Goal: Task Accomplishment & Management: Complete application form

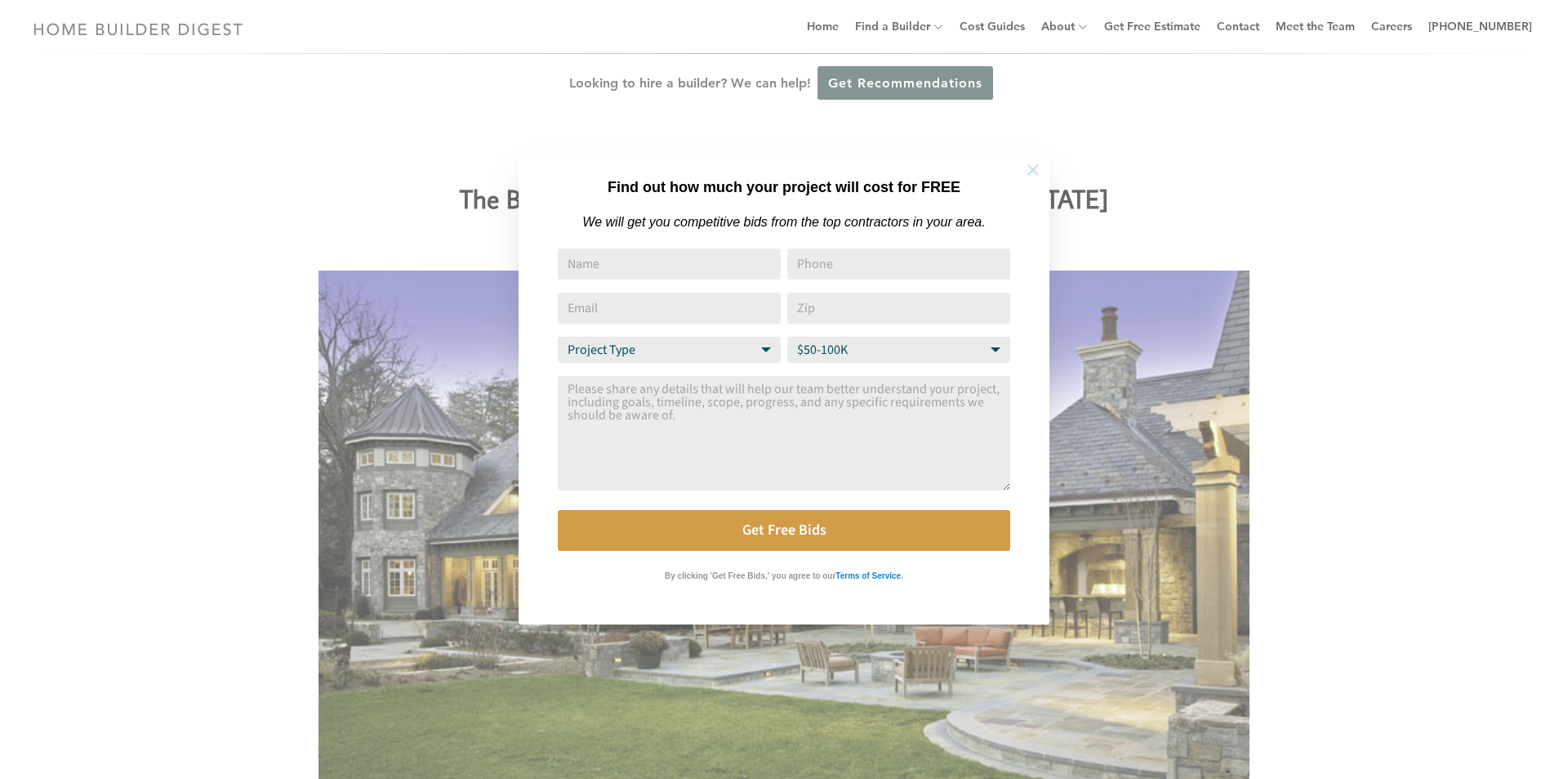
click at [1028, 170] on icon at bounding box center [1033, 170] width 18 height 18
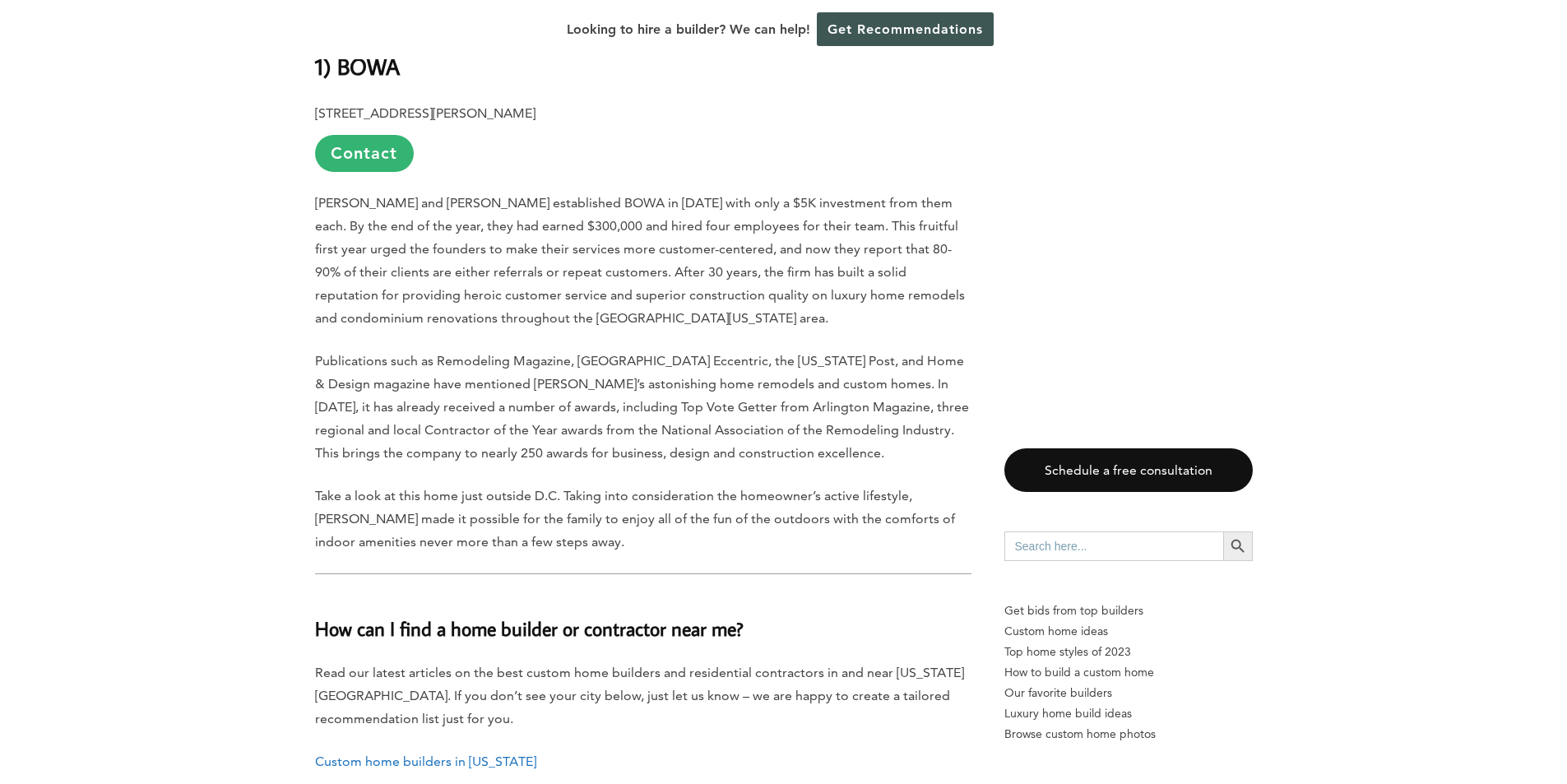
scroll to position [6414, 0]
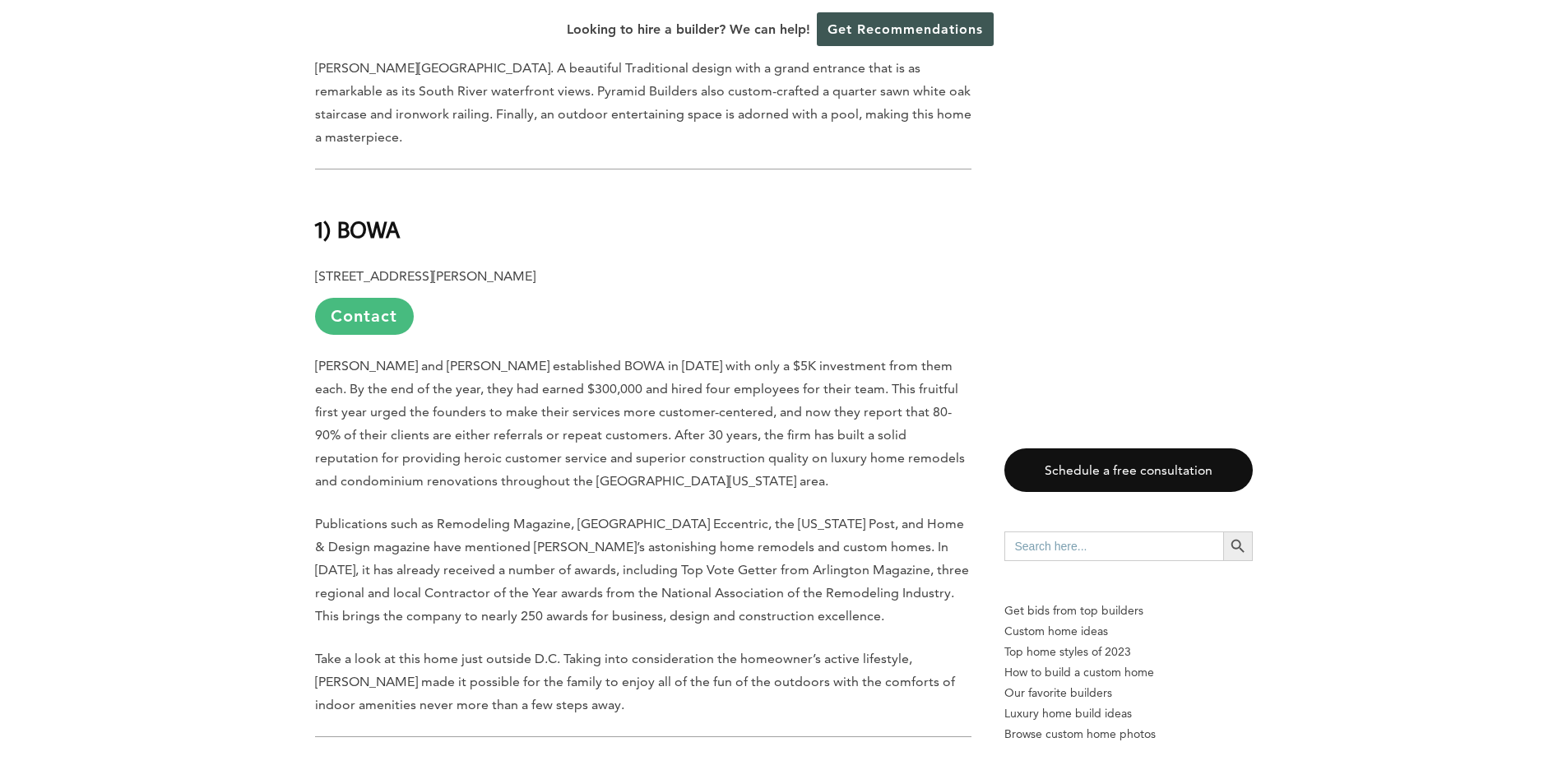
click at [365, 297] on link "Contact" at bounding box center [365, 315] width 99 height 37
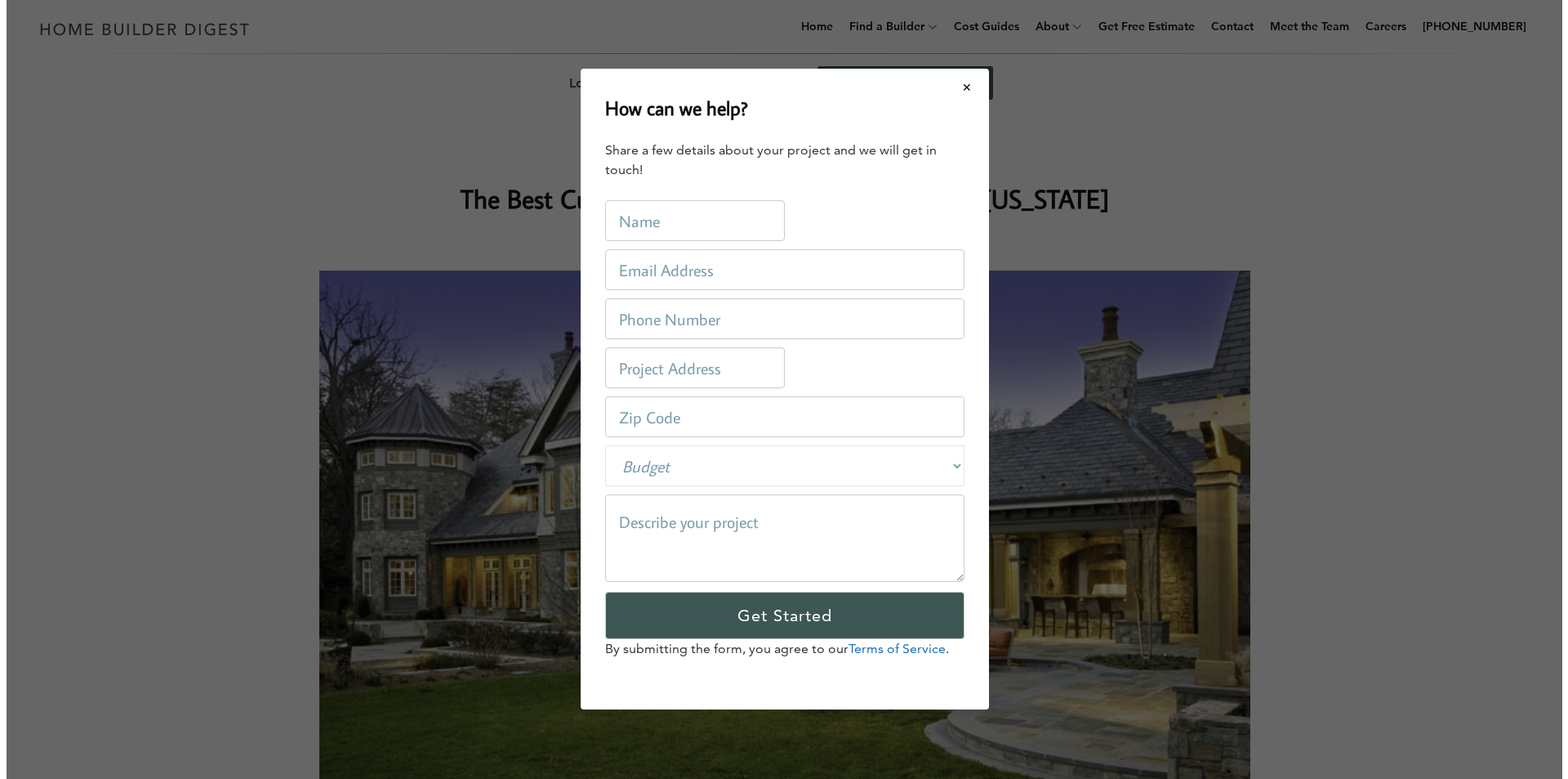
scroll to position [0, 0]
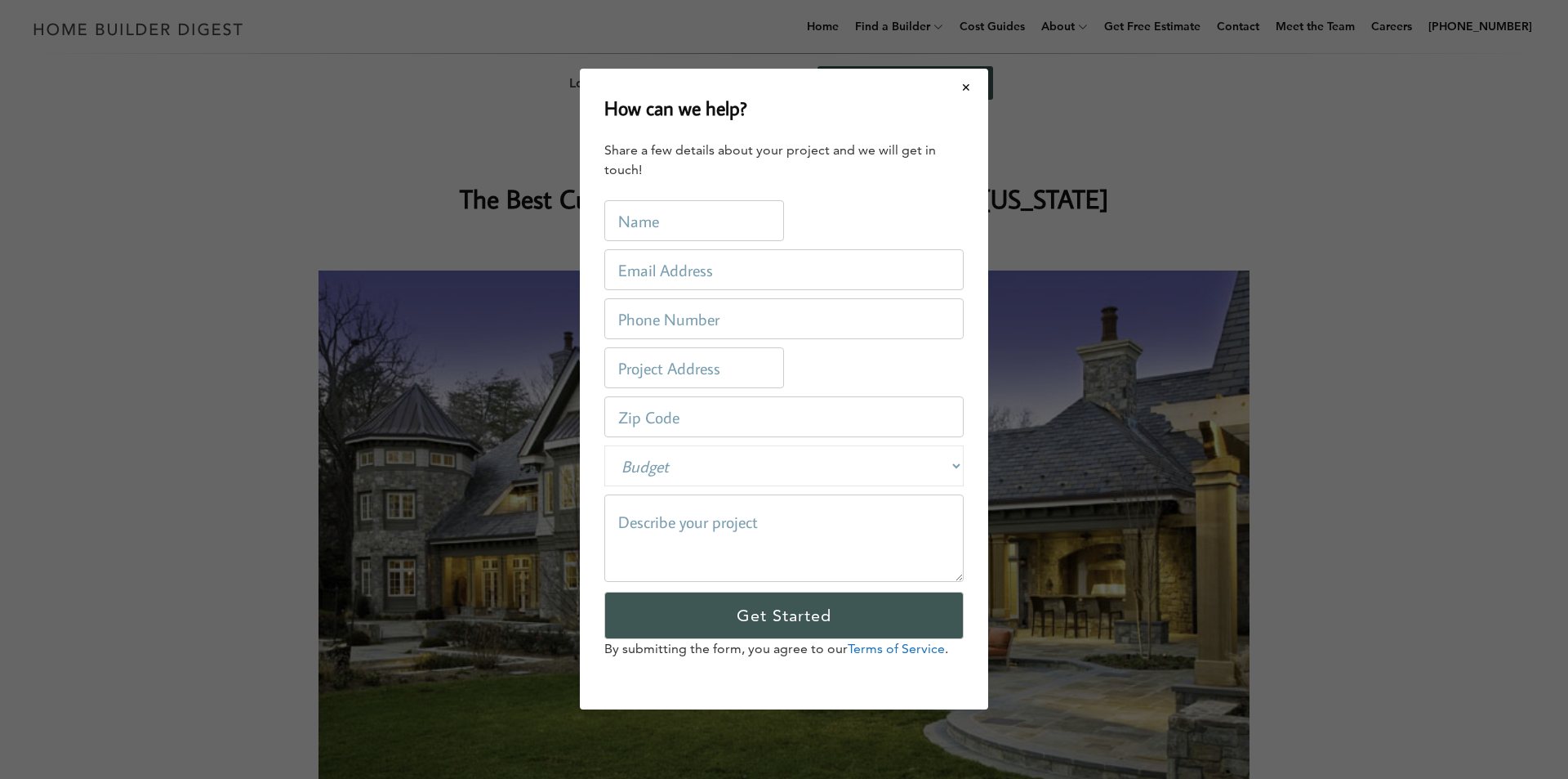
click at [661, 223] on input "text" at bounding box center [694, 221] width 180 height 41
type input "[PERSON_NAME]"
type input "[EMAIL_ADDRESS][DOMAIN_NAME]"
type input "[STREET_ADDRESS]"
type input "20740"
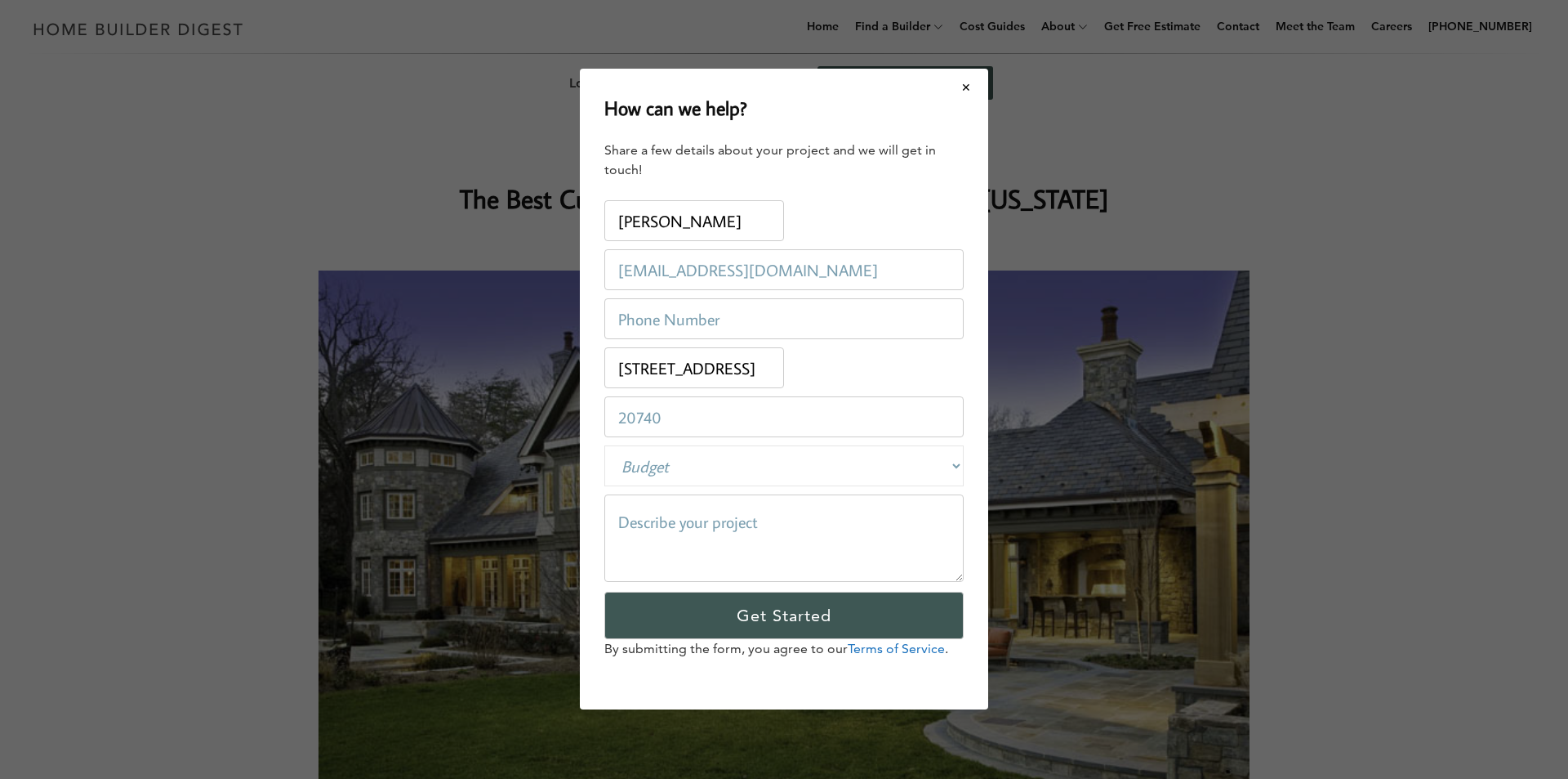
drag, startPoint x: 797, startPoint y: 270, endPoint x: 611, endPoint y: 274, distance: 186.0
click at [611, 274] on input "[EMAIL_ADDRESS][DOMAIN_NAME]" at bounding box center [784, 270] width 360 height 41
type input "[EMAIL_ADDRESS][DOMAIN_NAME]"
click at [758, 327] on input "tel" at bounding box center [784, 320] width 360 height 41
type input "2024240024"
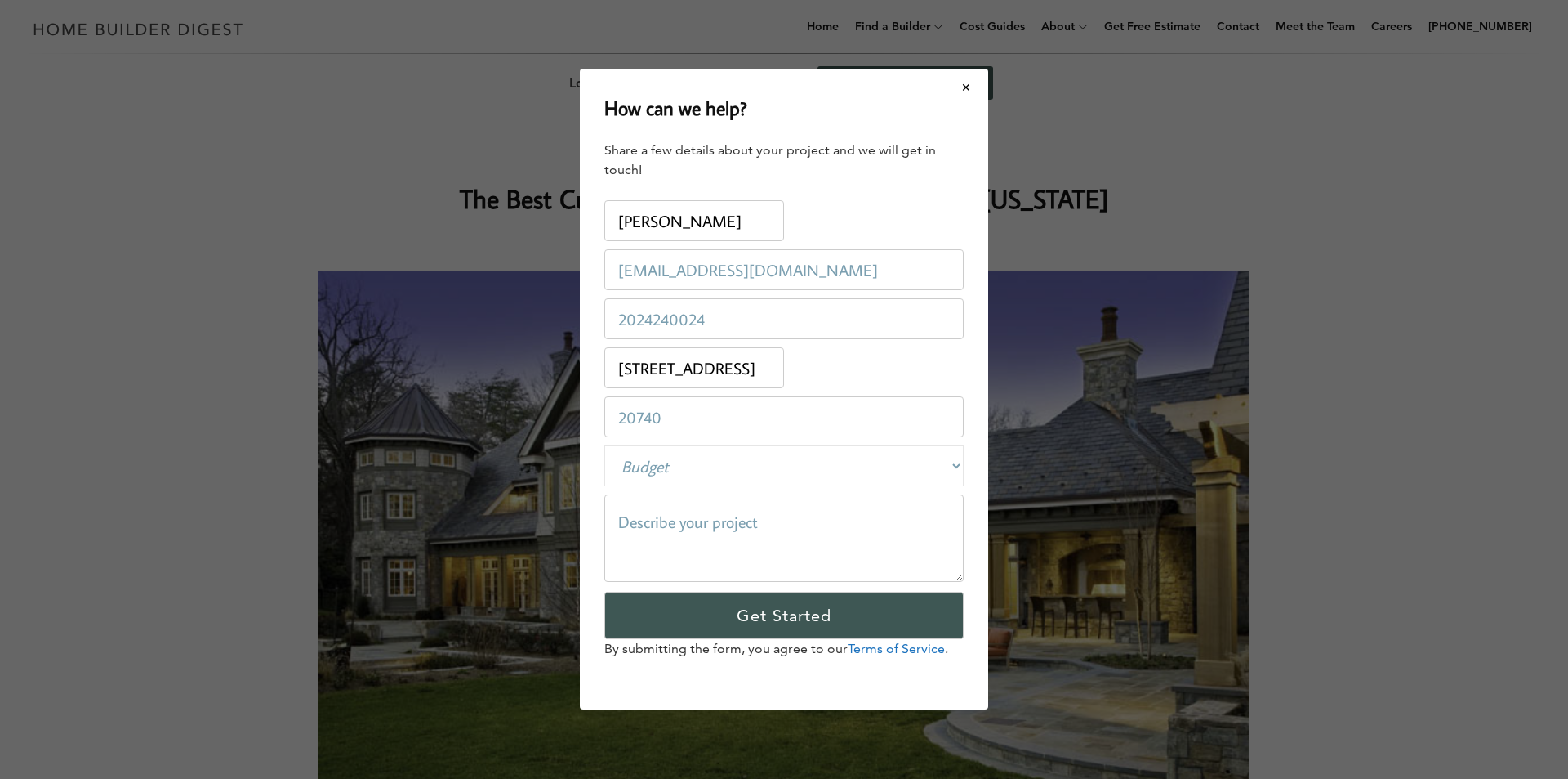
drag, startPoint x: 771, startPoint y: 367, endPoint x: 668, endPoint y: 413, distance: 112.8
click at [621, 379] on input "[STREET_ADDRESS]" at bounding box center [694, 369] width 180 height 41
type input "[STREET_ADDRESS]. [US_STATE][GEOGRAPHIC_DATA]"
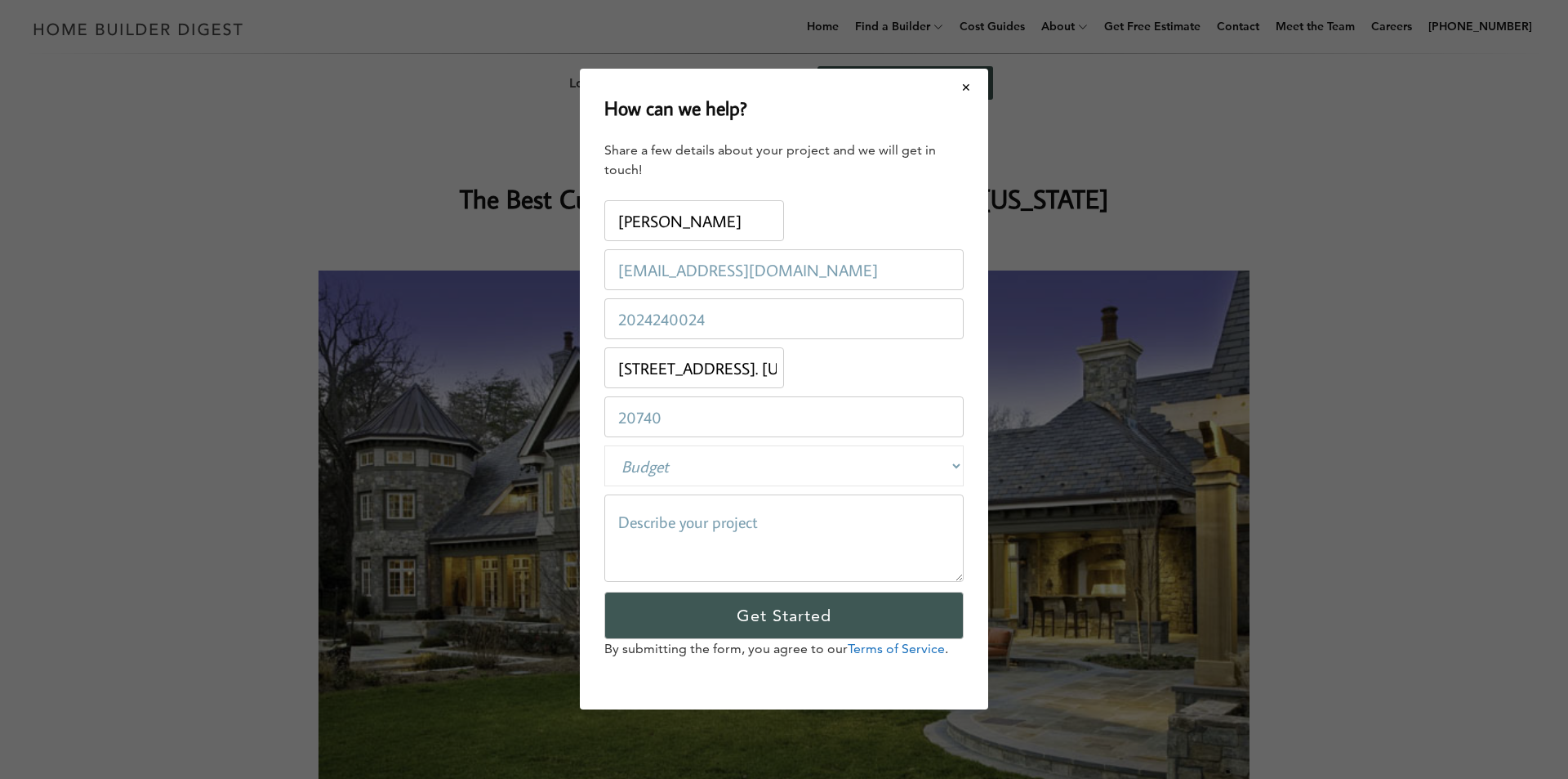
click at [668, 421] on input "20740" at bounding box center [784, 418] width 360 height 41
type input "20002"
click at [728, 461] on select "Budget Less than $100,000 $100,000-$250,000 $250,000-$500,000 $500,000-$1 Milli…" at bounding box center [784, 467] width 360 height 41
select select "250000-500000"
click at [604, 446] on select "Budget Less than $100,000 $100,000-$250,000 $250,000-$500,000 $500,000-$1 Milli…" at bounding box center [784, 467] width 360 height 41
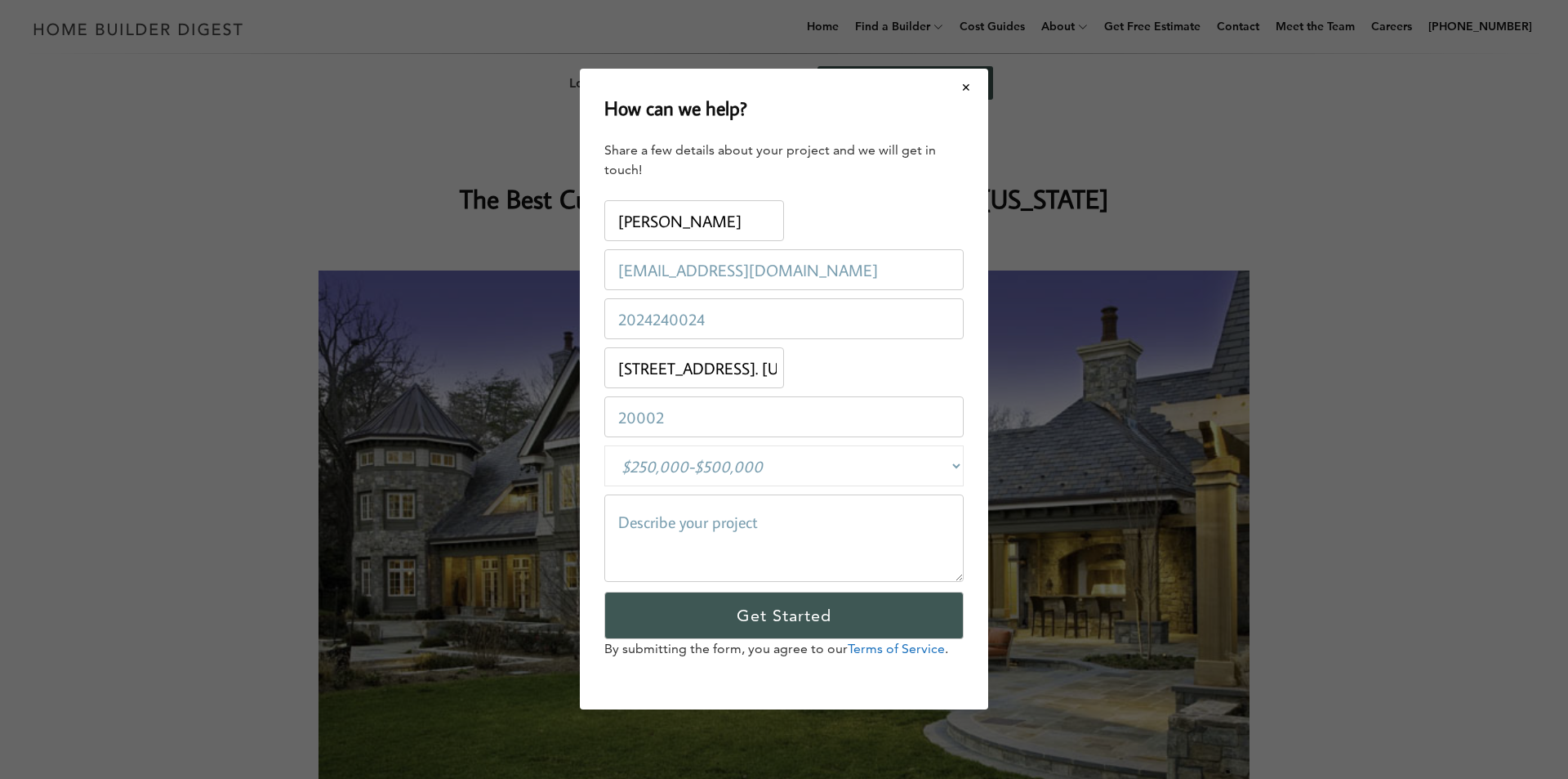
click at [772, 526] on textarea at bounding box center [784, 539] width 360 height 88
drag, startPoint x: 772, startPoint y: 526, endPoint x: 722, endPoint y: 540, distance: 51.9
click at [723, 539] on textarea at bounding box center [784, 539] width 360 height 88
drag, startPoint x: 720, startPoint y: 531, endPoint x: 649, endPoint y: 518, distance: 72.2
click at [649, 518] on textarea at bounding box center [784, 539] width 360 height 88
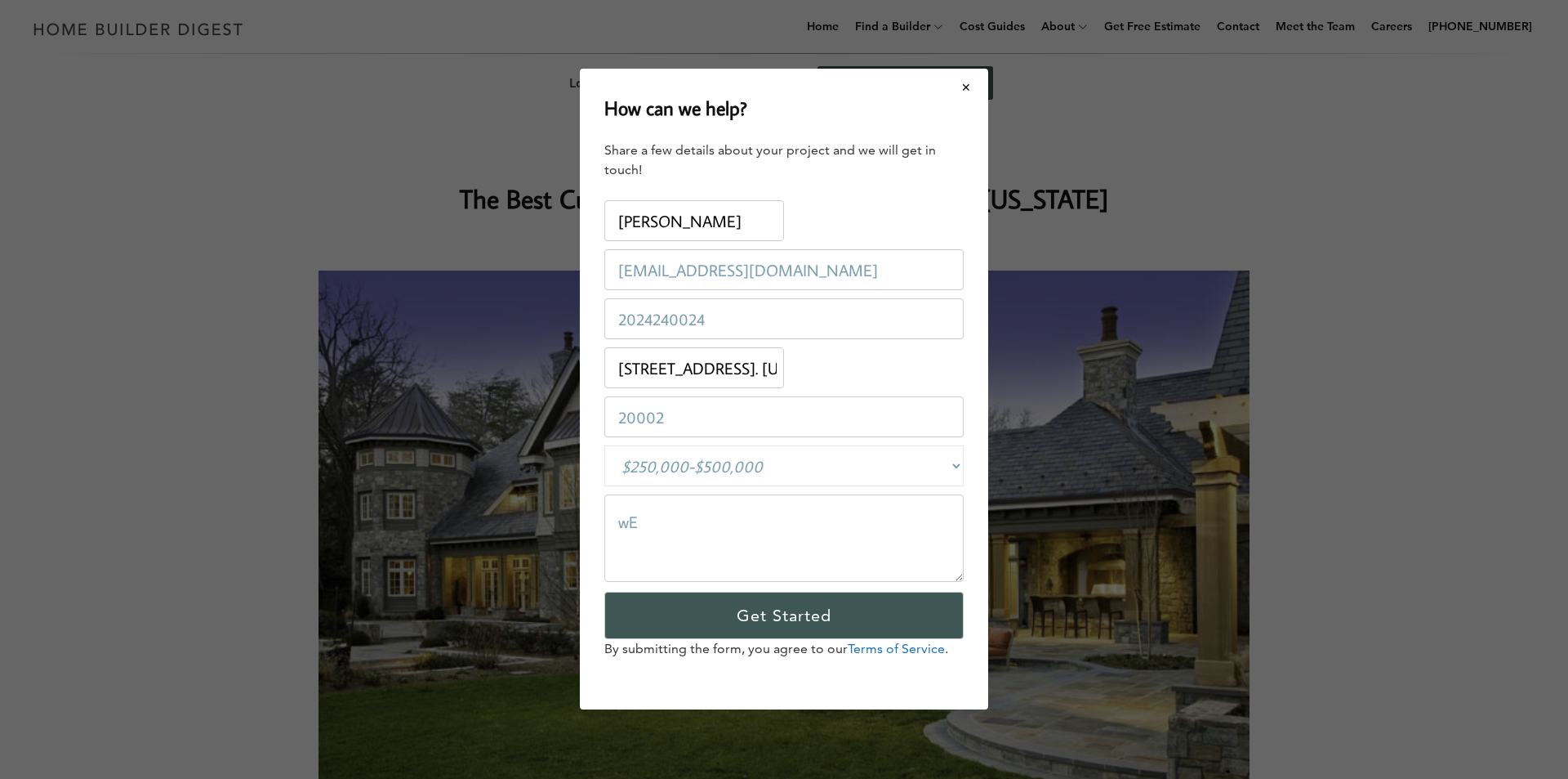
type textarea "w"
click at [686, 550] on textarea "We are a Dry Utility Consultant in [US_STATE],[US_STATE][GEOGRAPHIC_DATA] and […" at bounding box center [784, 539] width 360 height 88
click at [810, 544] on textarea "We are a Dry Utility Consultant in [US_STATE], [US_STATE][GEOGRAPHIC_DATA] and …" at bounding box center [784, 539] width 360 height 88
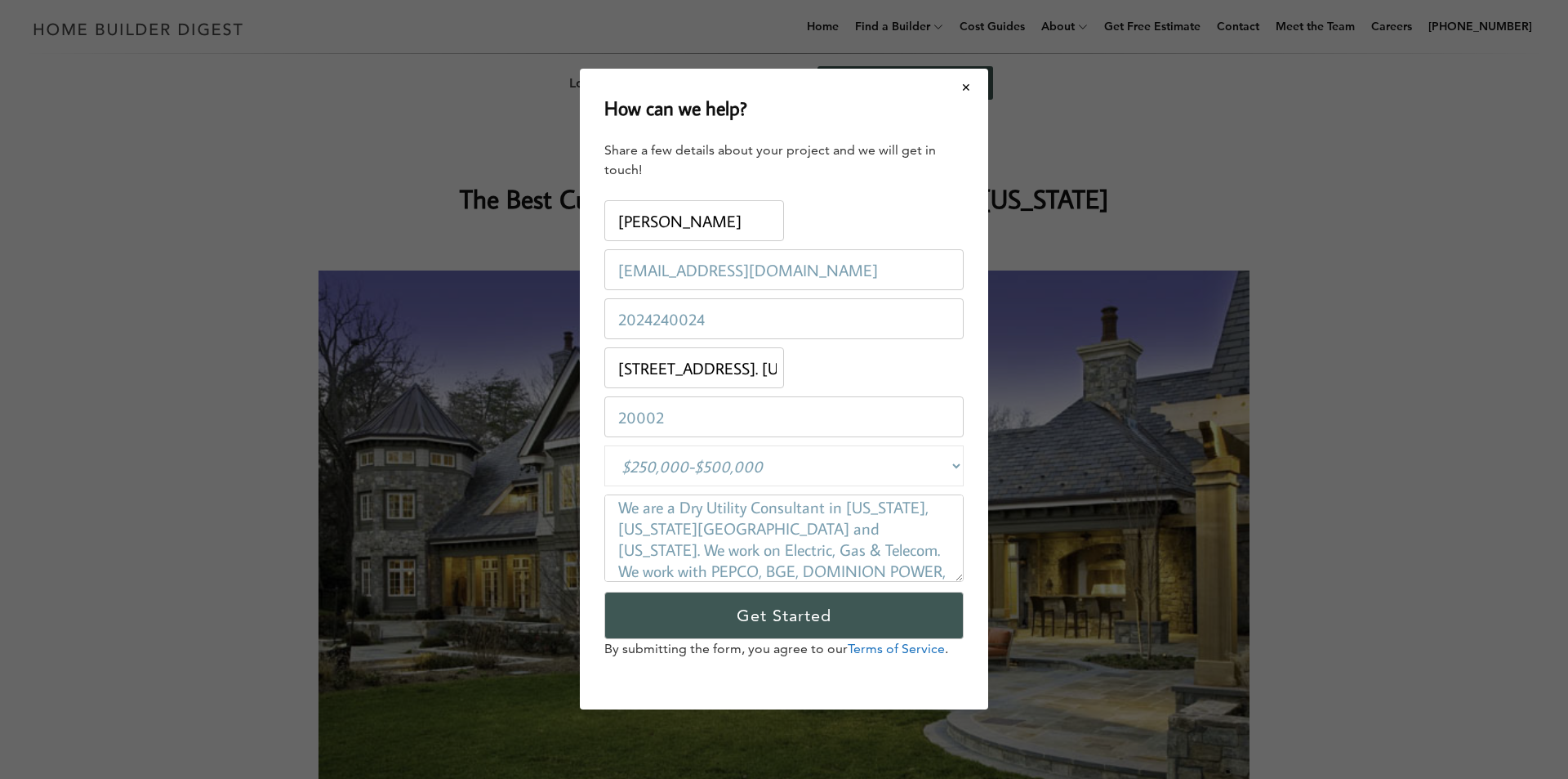
scroll to position [36, 0]
click at [688, 569] on textarea "We are a Dry Utility Consultant in [US_STATE], [US_STATE][GEOGRAPHIC_DATA] and …" at bounding box center [784, 539] width 360 height 88
click at [764, 572] on textarea "We are a Dry Utility Consultant in [US_STATE], [US_STATE][GEOGRAPHIC_DATA] and …" at bounding box center [784, 539] width 360 height 88
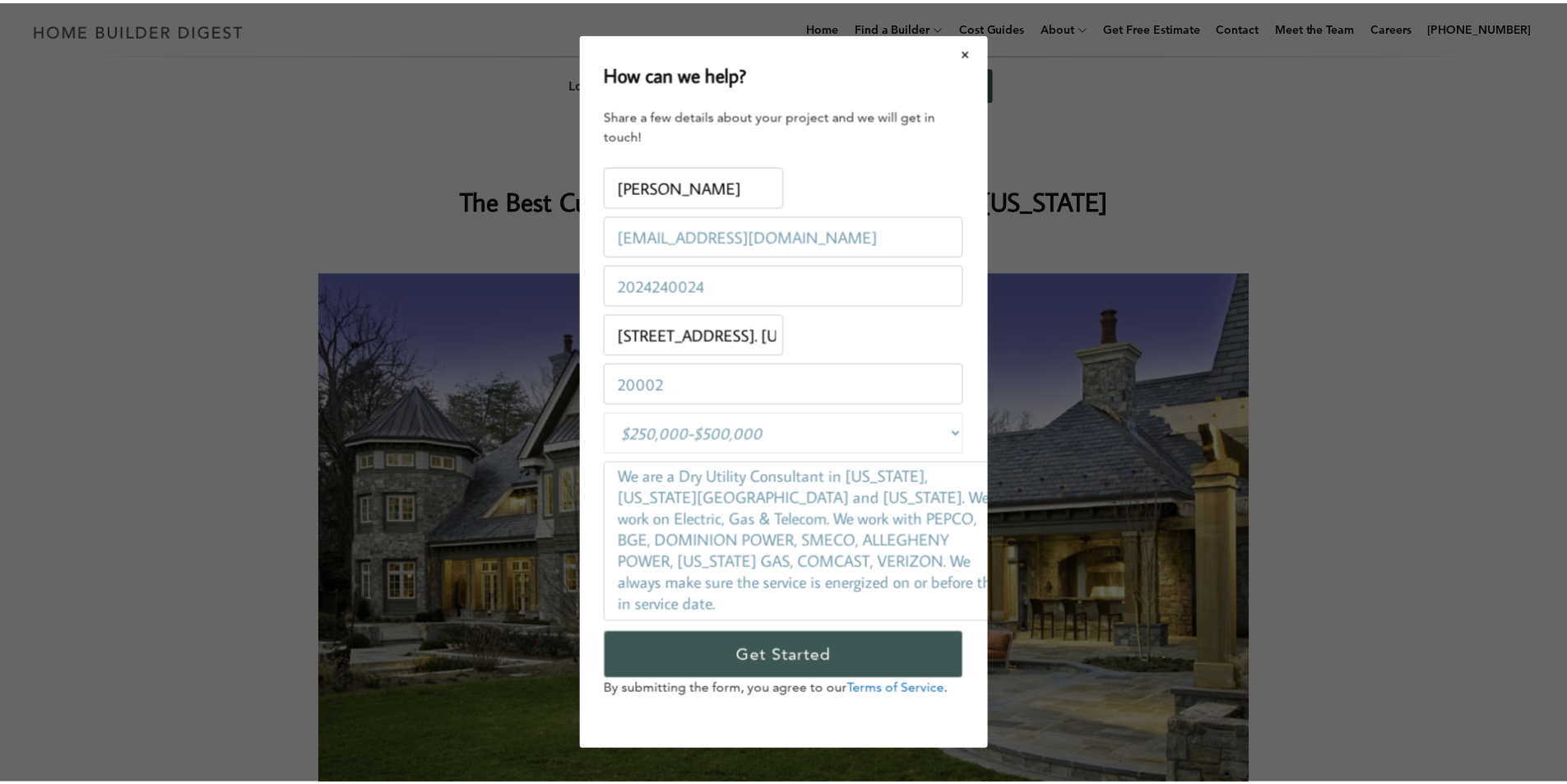
scroll to position [13, 0]
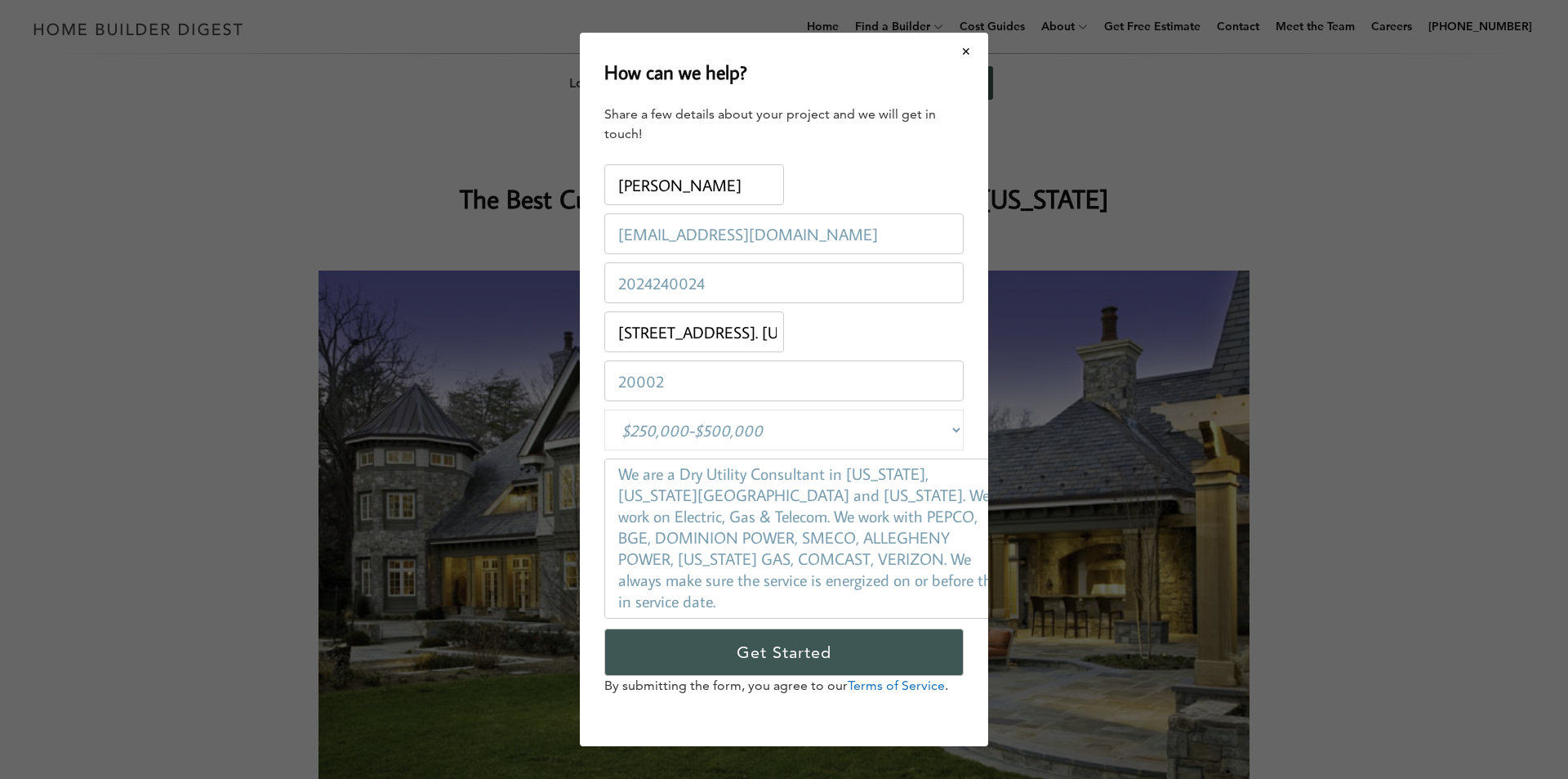
drag, startPoint x: 959, startPoint y: 578, endPoint x: 1008, endPoint y: 650, distance: 87.1
click at [1008, 650] on div "How can we help? Share a few details about your project and we will get in touc…" at bounding box center [784, 390] width 1568 height 779
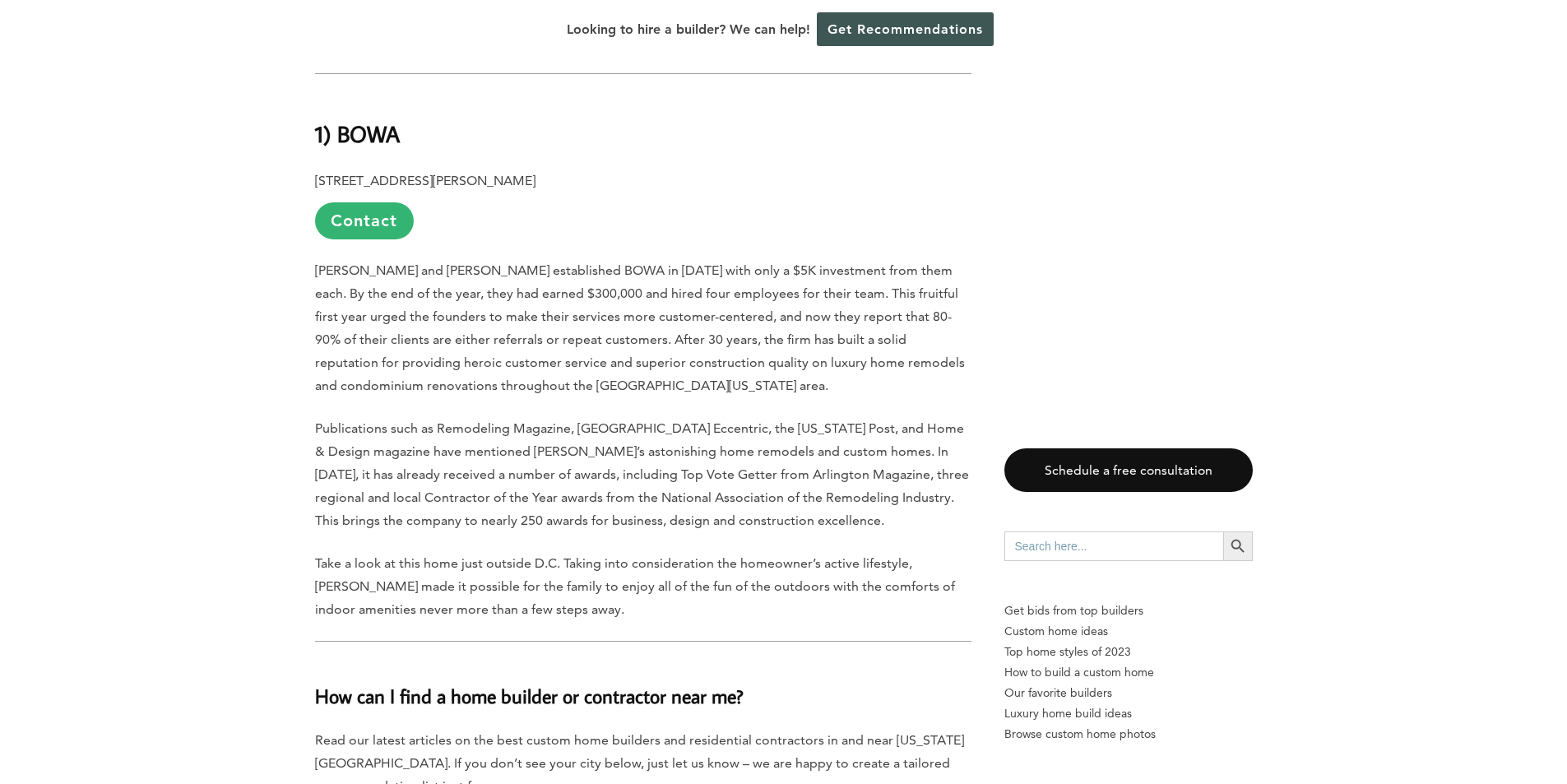
scroll to position [6496, 0]
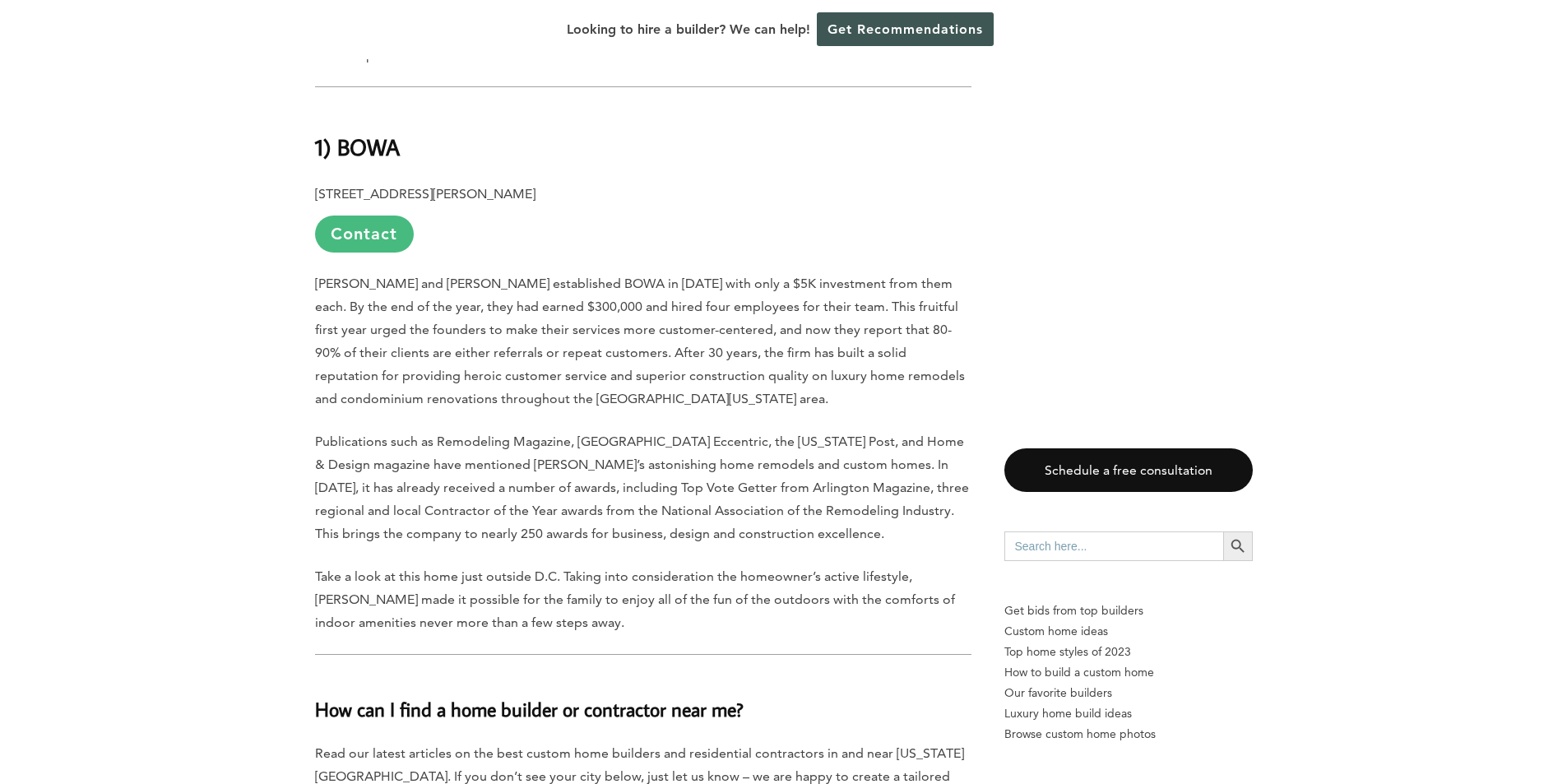
click at [356, 215] on link "Contact" at bounding box center [365, 233] width 99 height 37
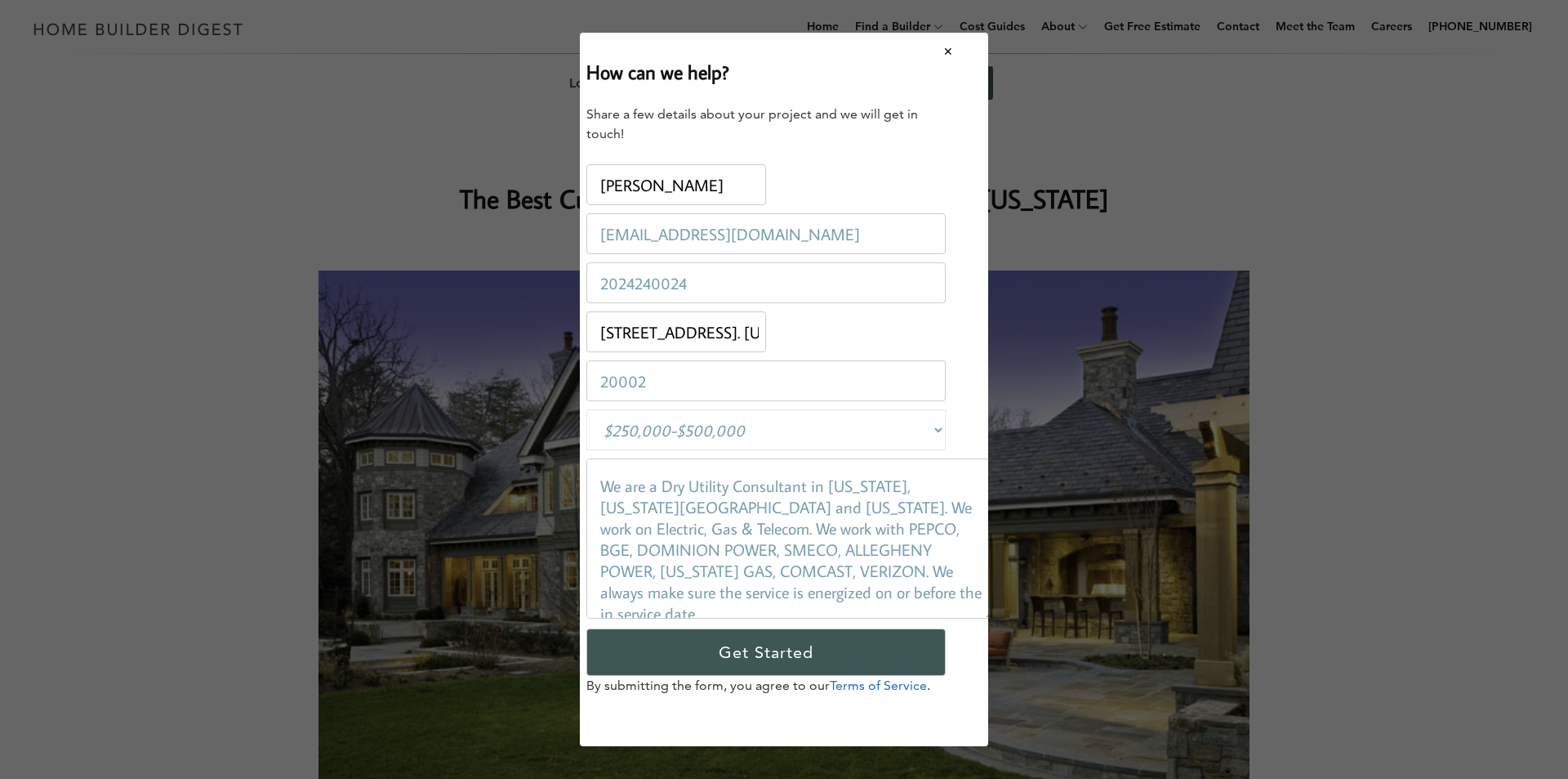
scroll to position [0, 23]
click at [821, 590] on textarea "We are a Dry Utility Consultant in [US_STATE], [US_STATE][GEOGRAPHIC_DATA] and …" at bounding box center [784, 538] width 407 height 160
drag, startPoint x: 895, startPoint y: 588, endPoint x: 596, endPoint y: 476, distance: 319.3
click at [596, 476] on textarea "We are a Dry Utility Consultant in [US_STATE], [US_STATE][GEOGRAPHIC_DATA] and …" at bounding box center [784, 538] width 407 height 160
type textarea "We are a Dry Utility Consultant in [US_STATE], [US_STATE][GEOGRAPHIC_DATA] and …"
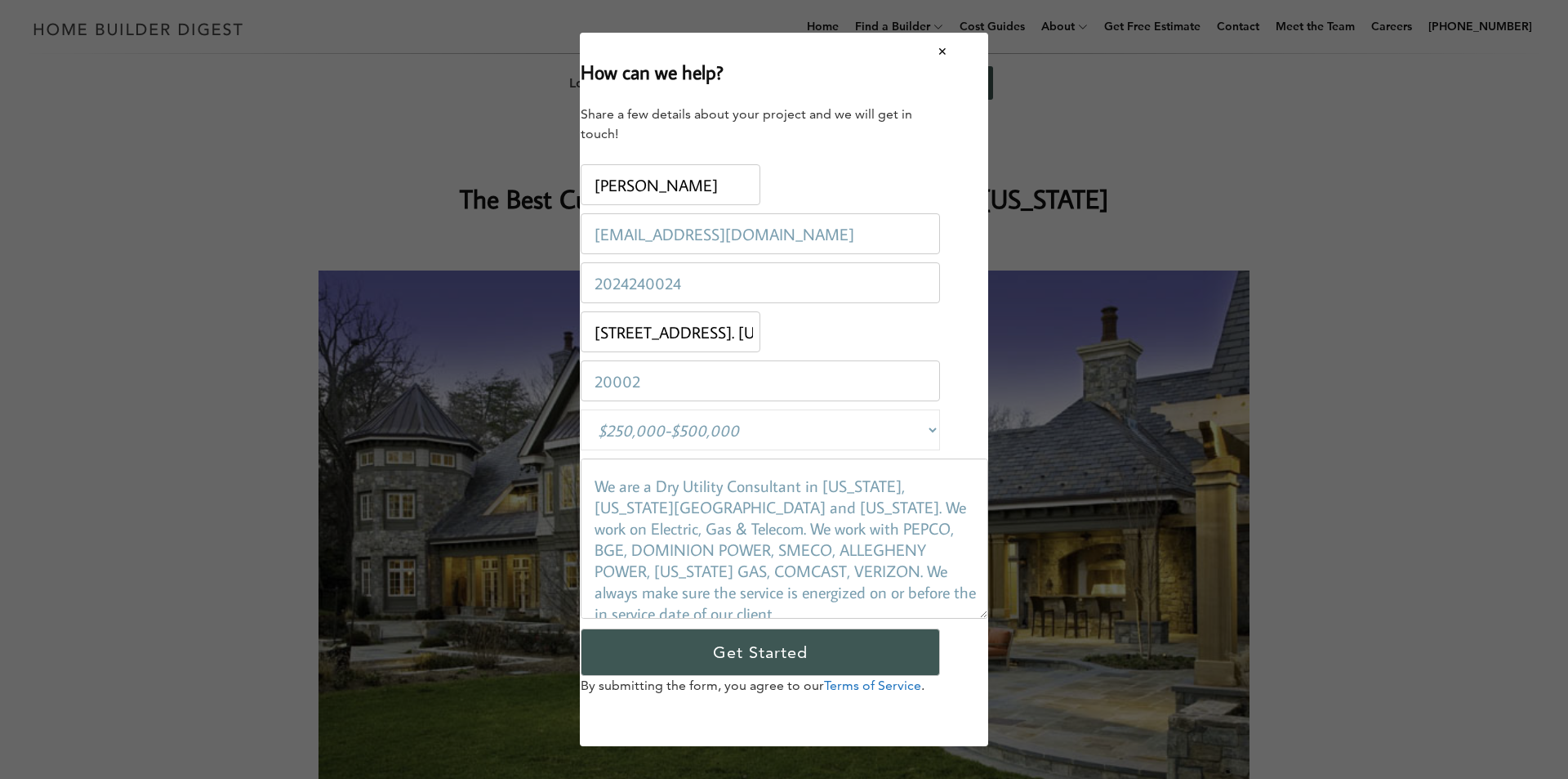
click at [956, 633] on div "How can we help? Share a few details about your project and we will get in touc…" at bounding box center [784, 390] width 408 height 714
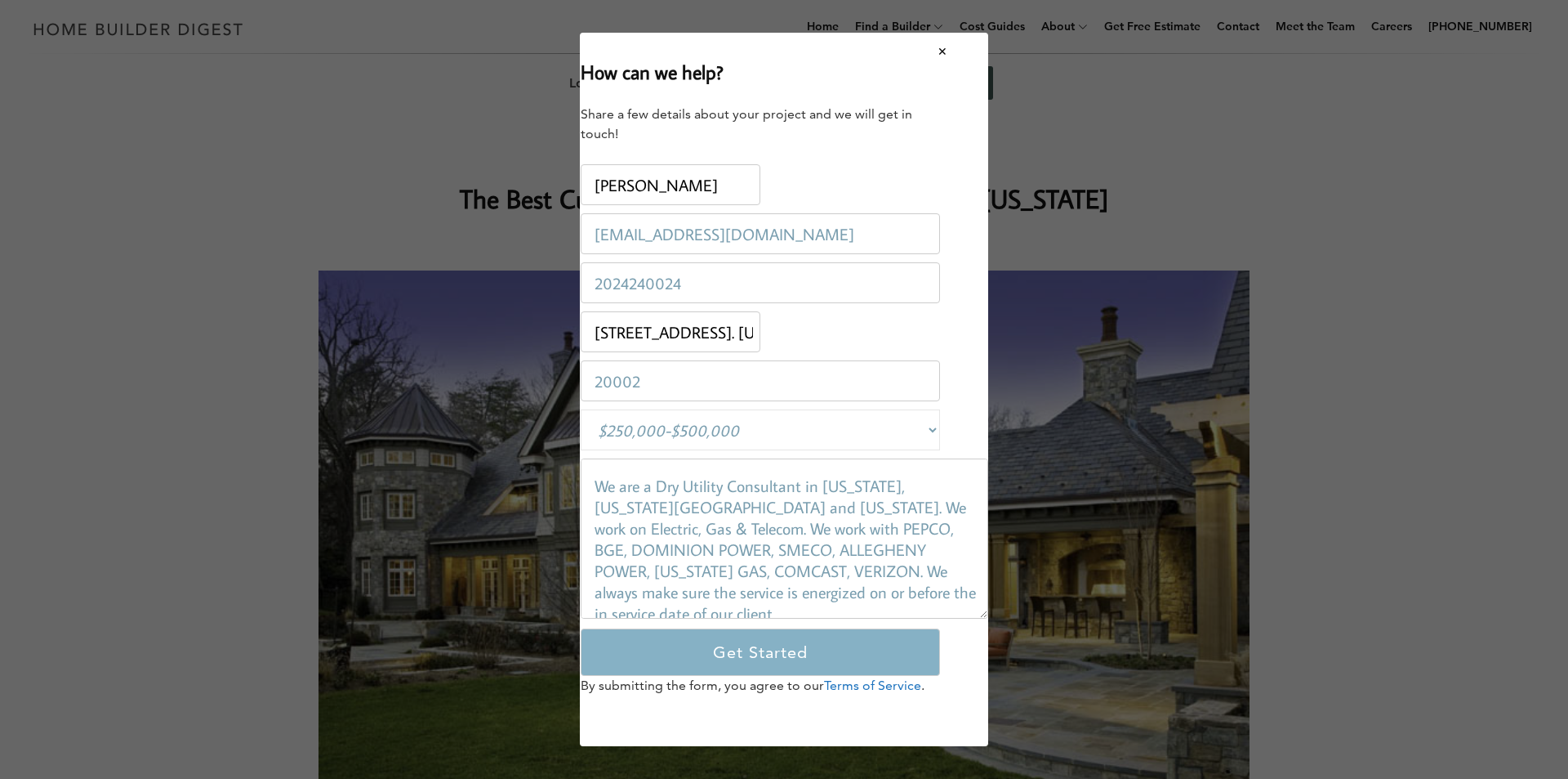
click at [757, 646] on input "Get Started" at bounding box center [761, 652] width 360 height 47
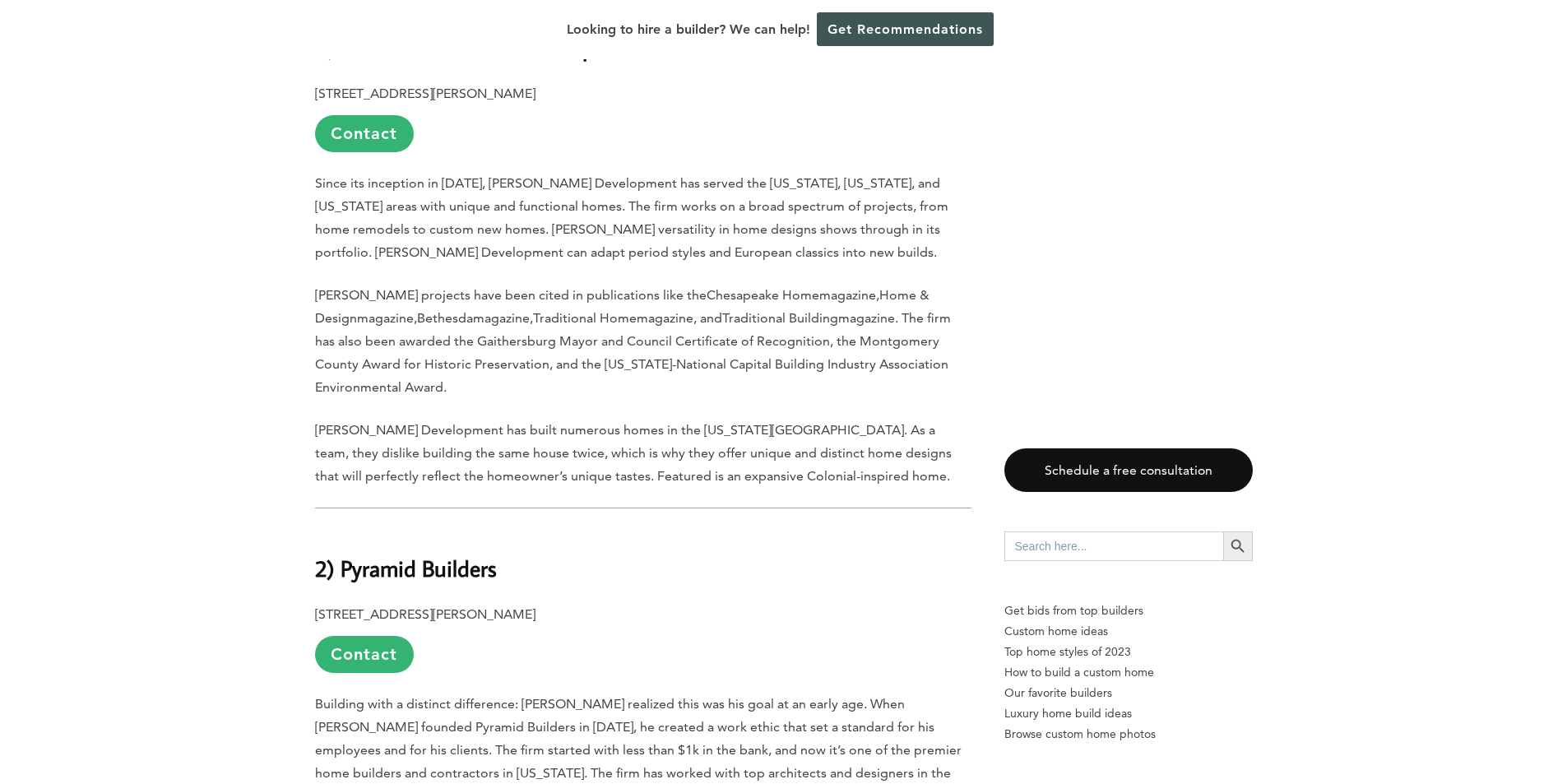
scroll to position [5510, 0]
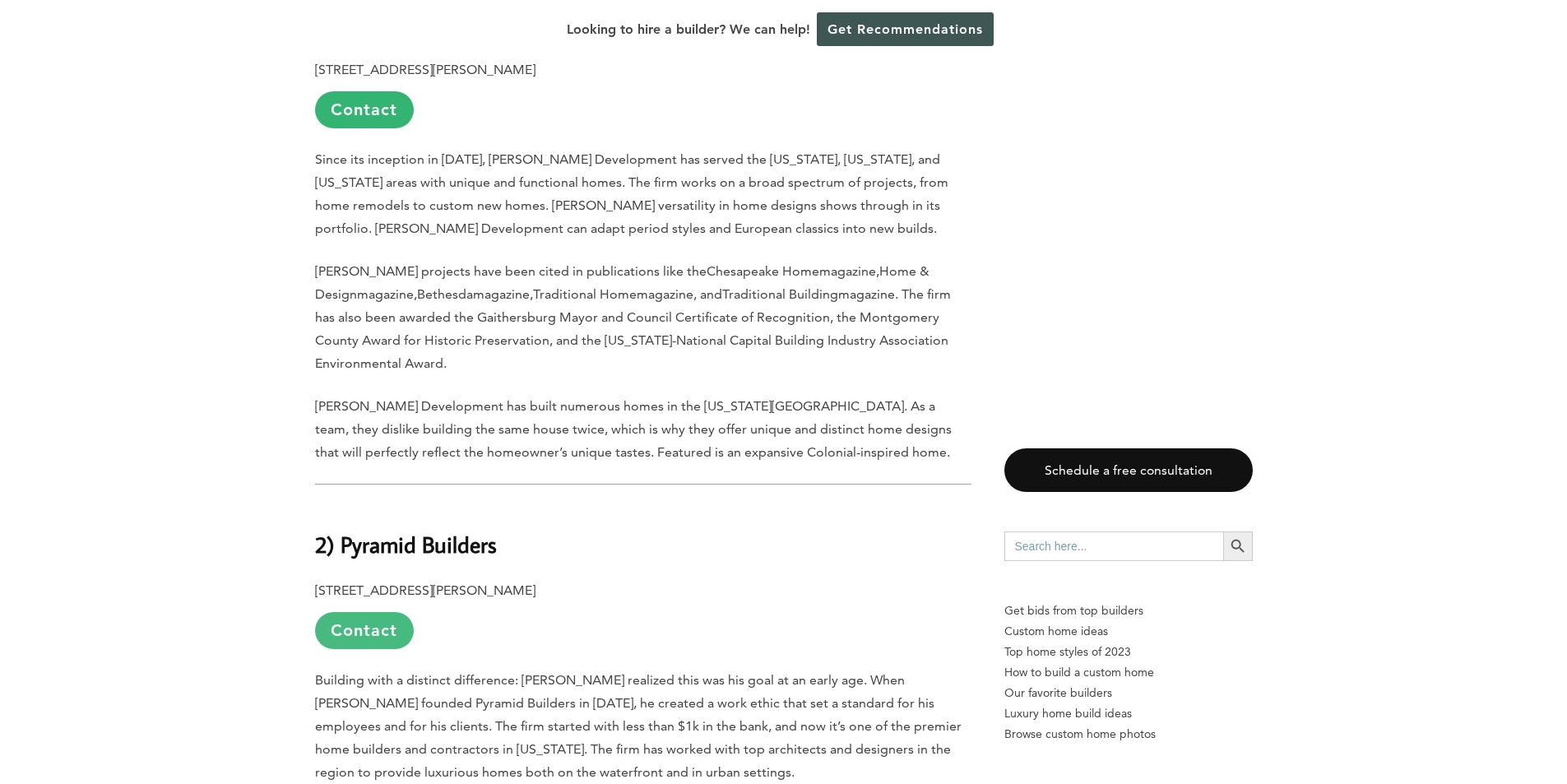
click at [381, 612] on link "Contact" at bounding box center [365, 630] width 99 height 37
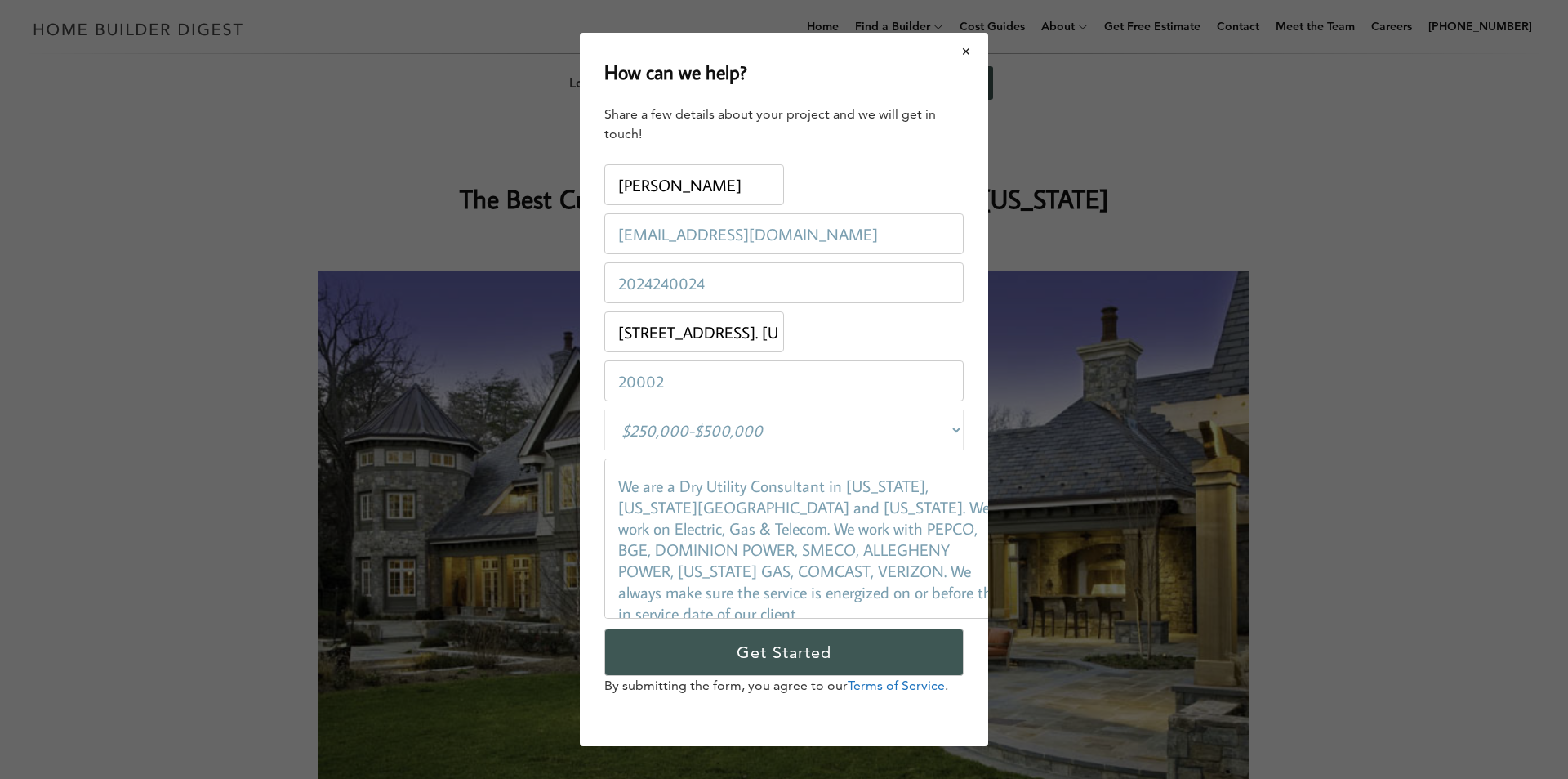
click at [967, 43] on button "Close modal" at bounding box center [967, 51] width 43 height 34
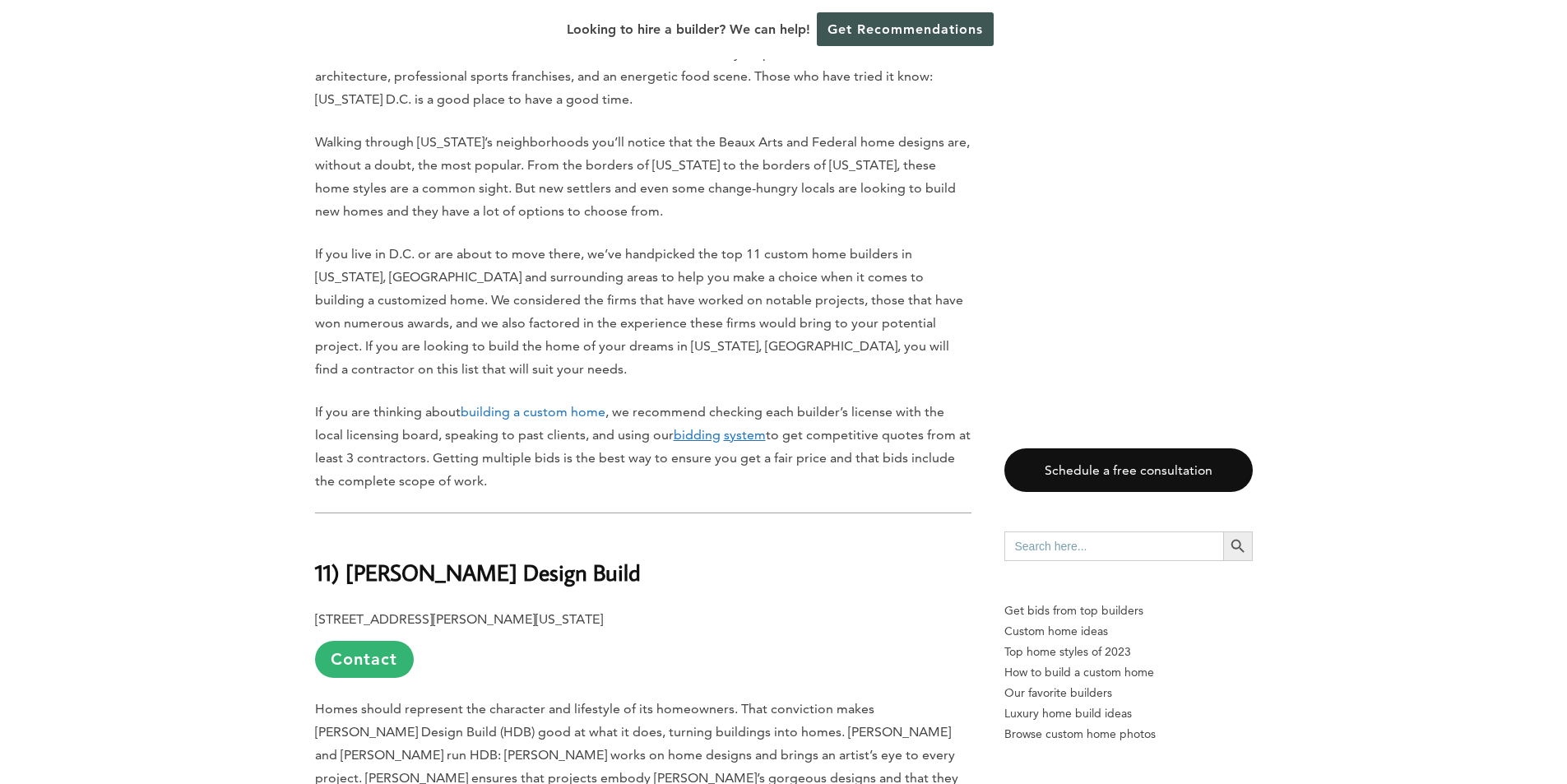
scroll to position [905, 0]
click at [345, 676] on link "Contact" at bounding box center [365, 657] width 99 height 37
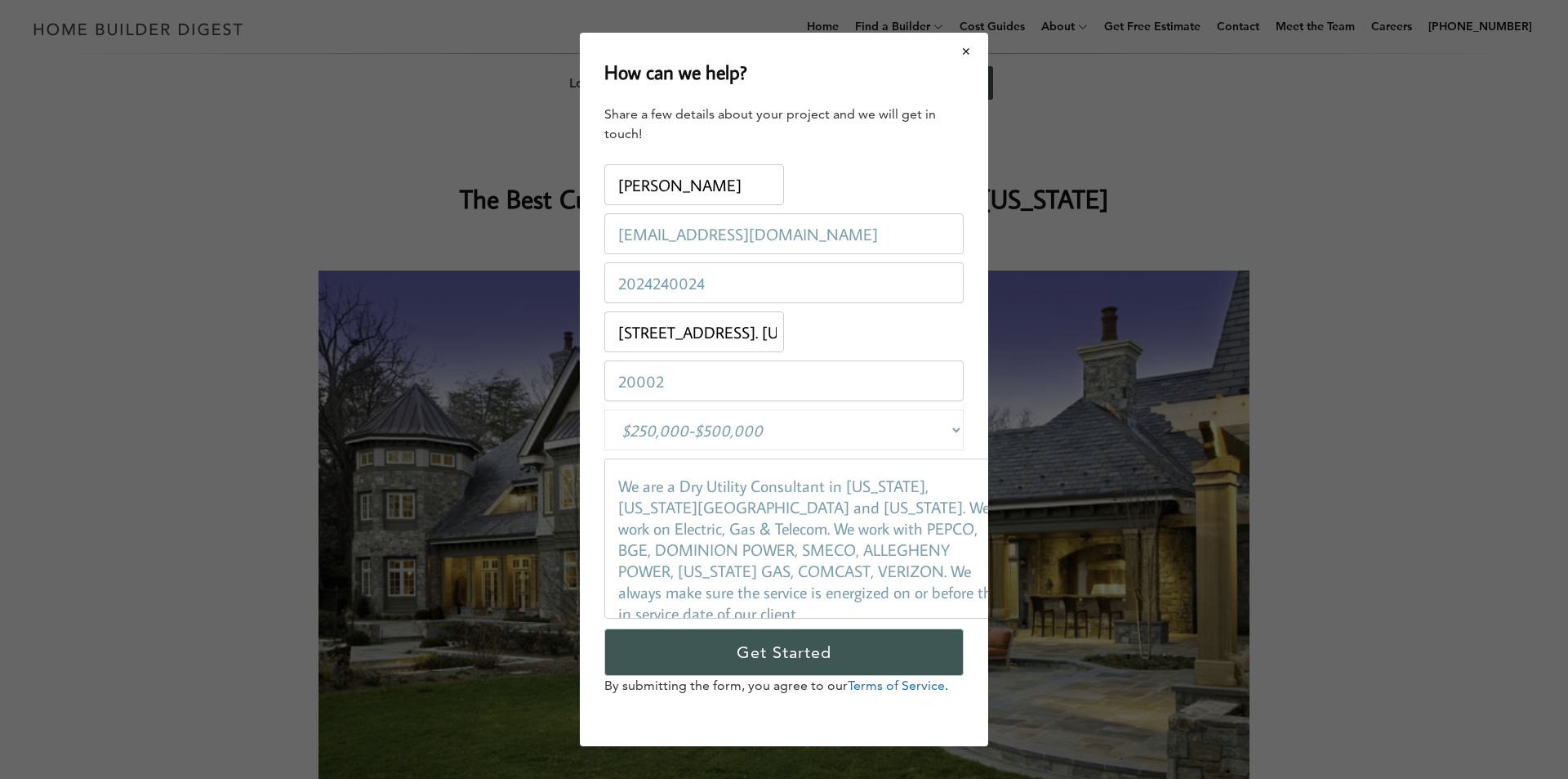
click at [966, 45] on button "Close modal" at bounding box center [967, 51] width 43 height 34
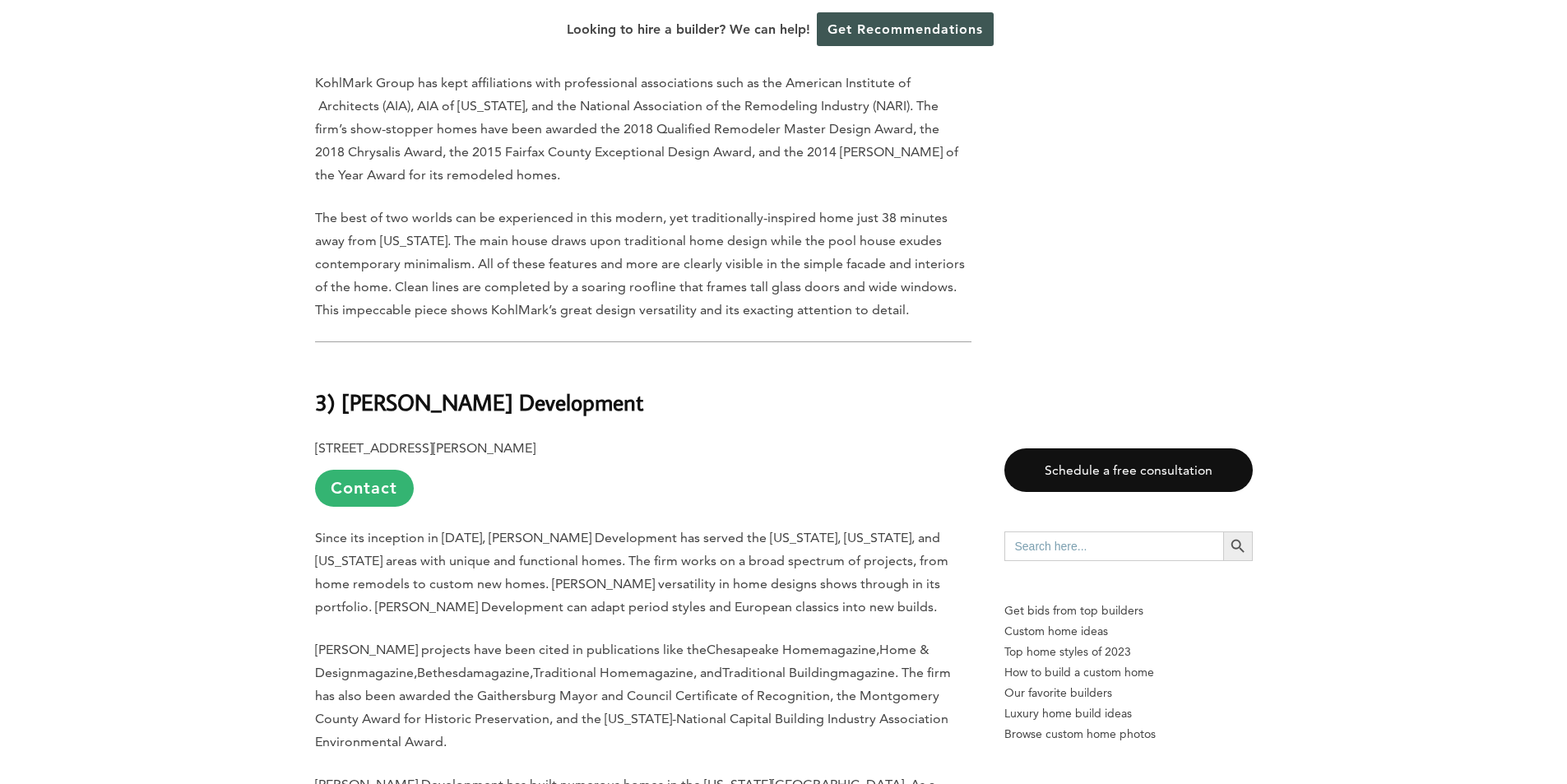
scroll to position [5428, 0]
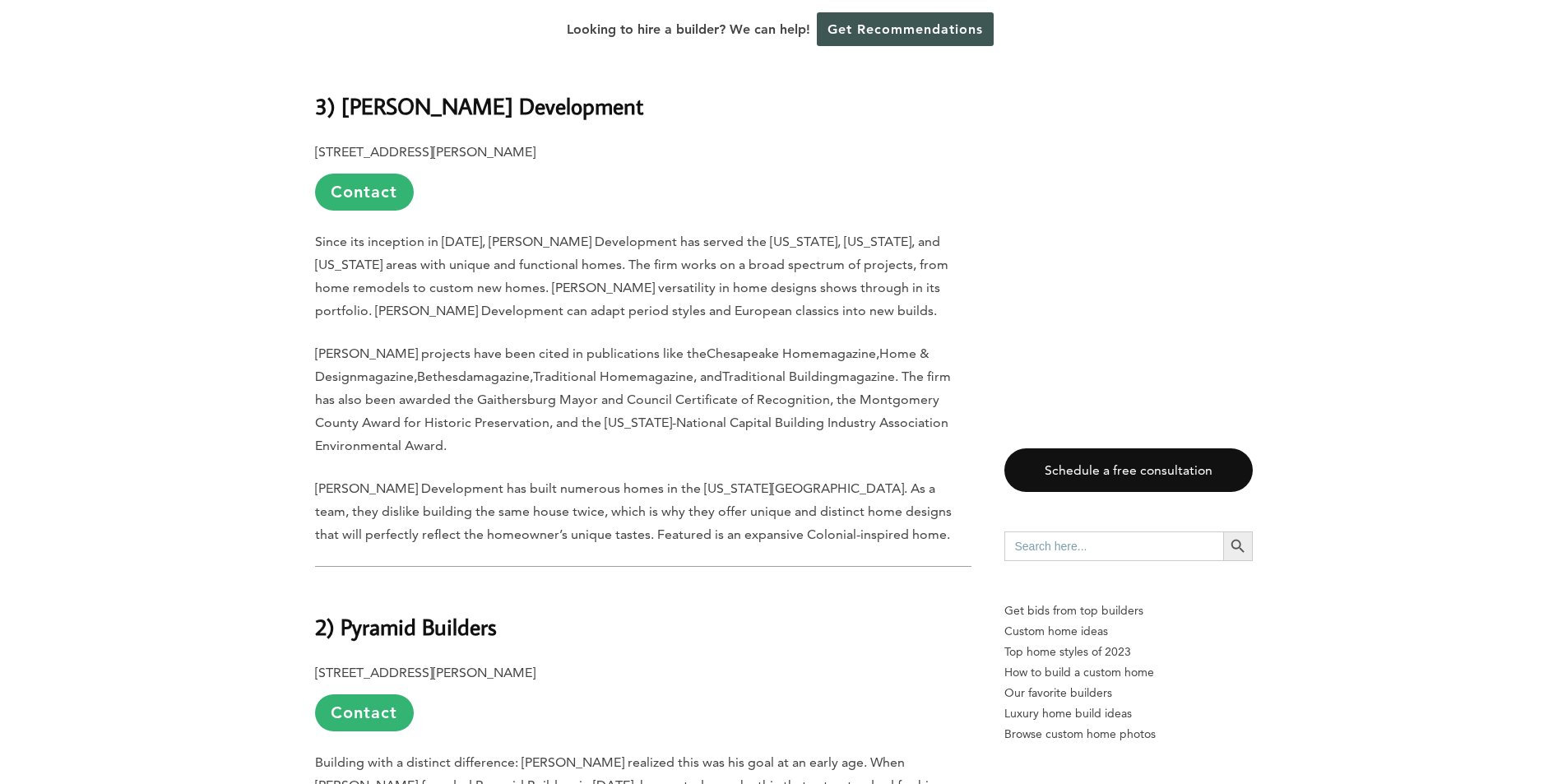
click at [362, 694] on link "Contact" at bounding box center [365, 712] width 99 height 37
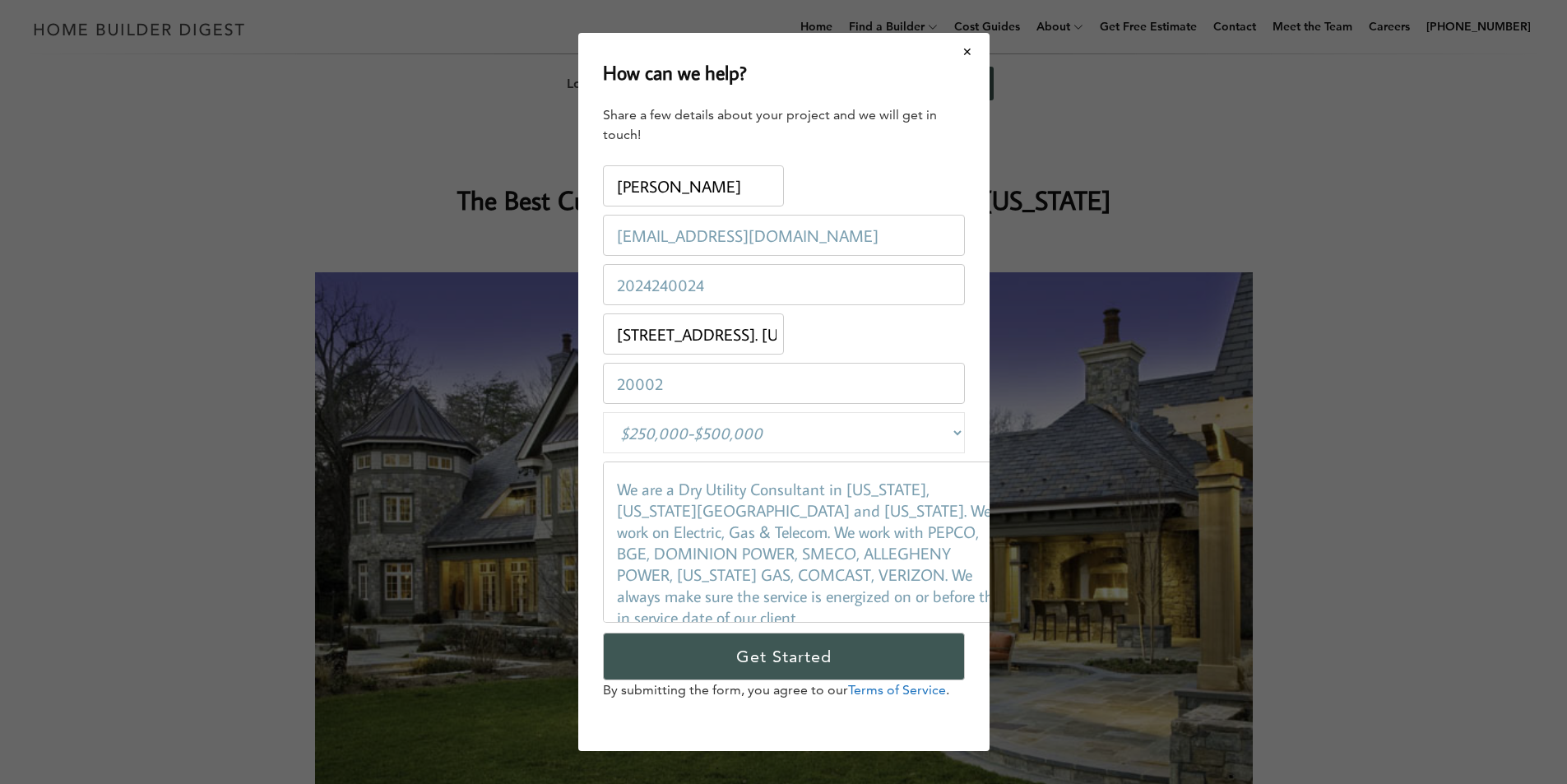
scroll to position [0, 0]
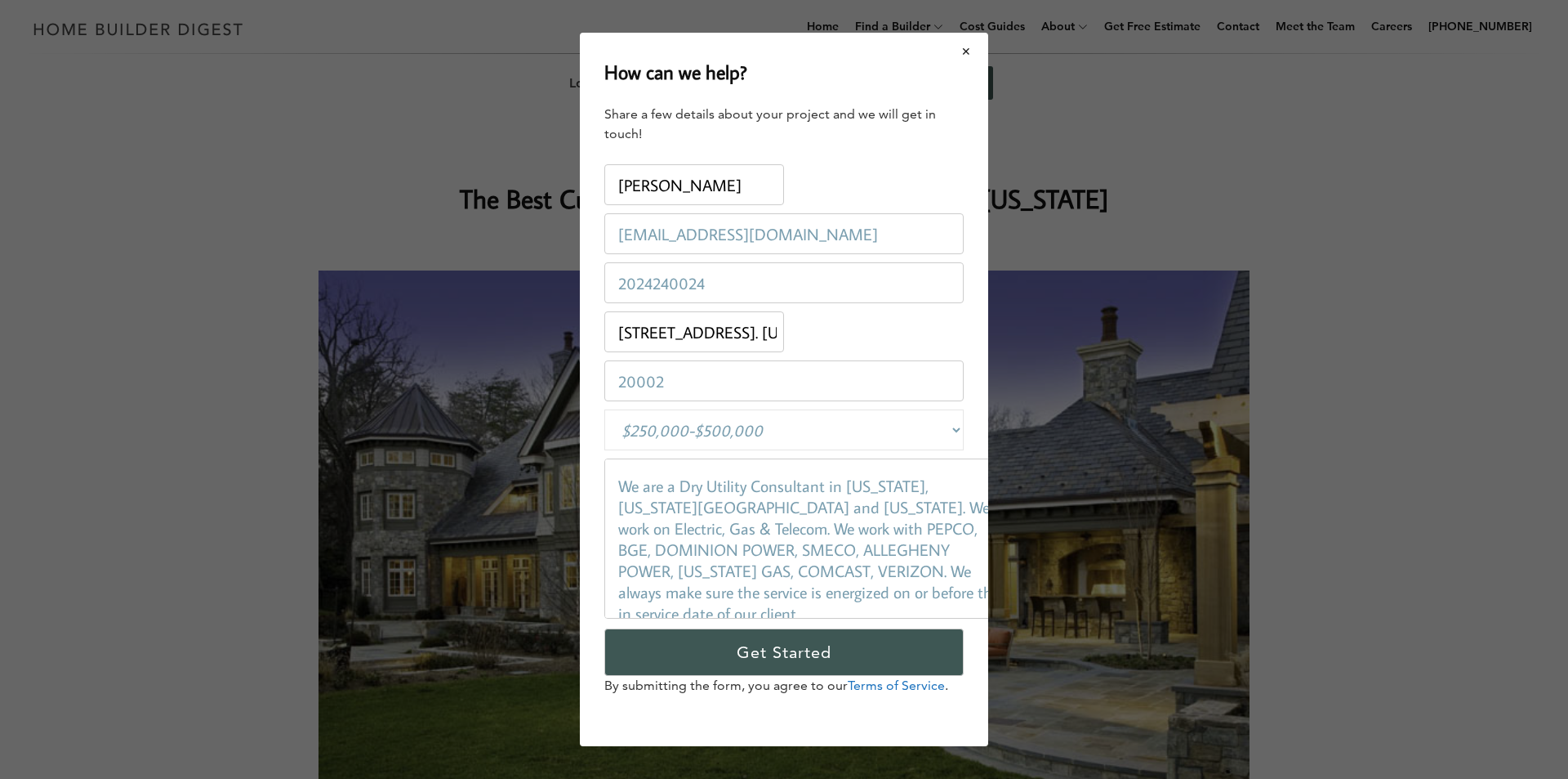
click at [967, 45] on button "Close modal" at bounding box center [967, 51] width 43 height 34
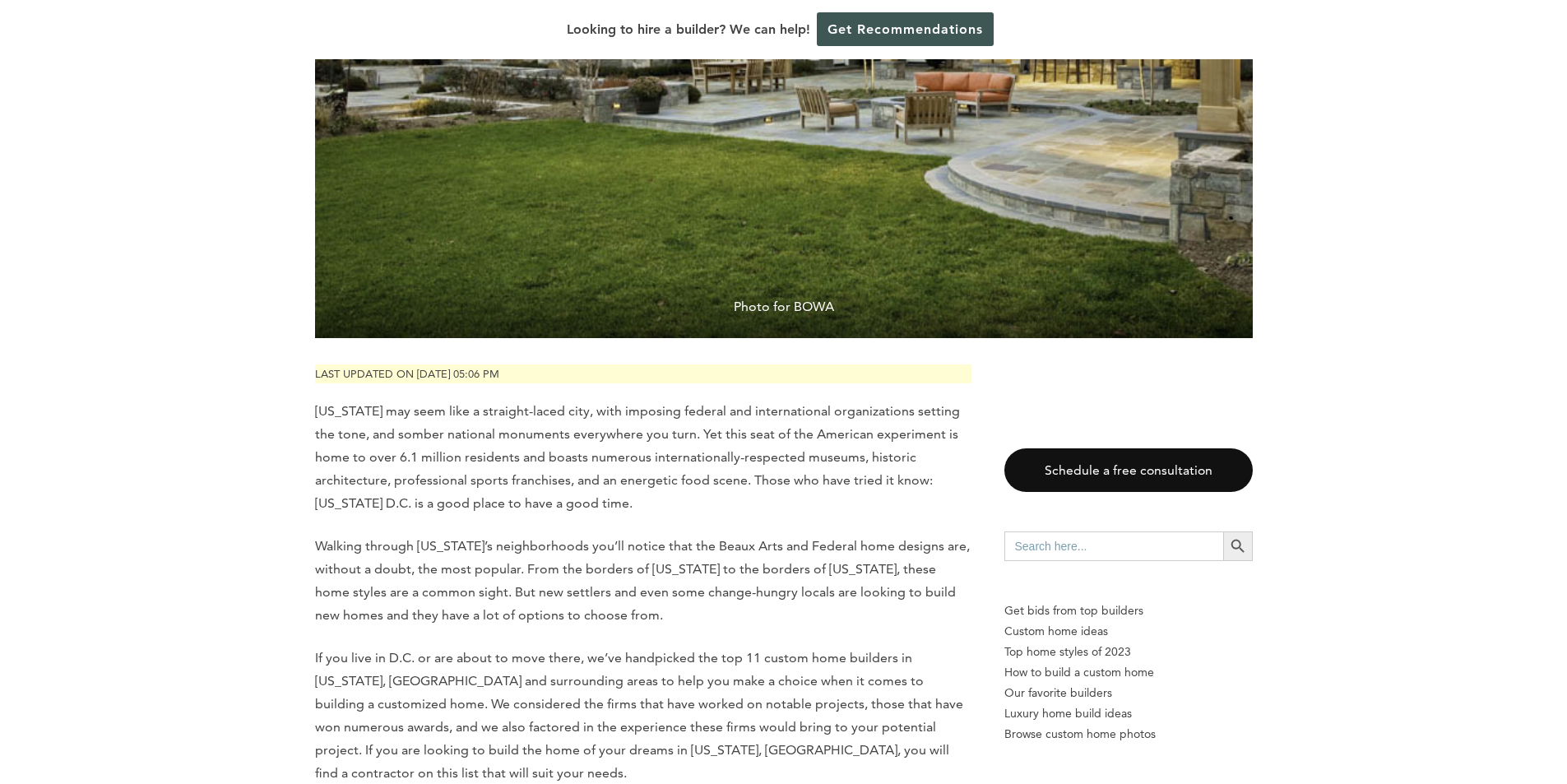
scroll to position [494, 0]
